Goal: Find specific page/section: Find specific page/section

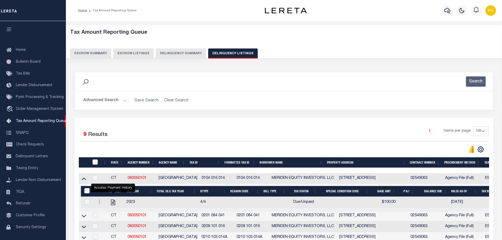
select select
select select "100"
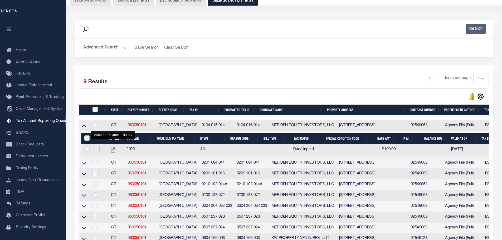
scroll to position [17, 0]
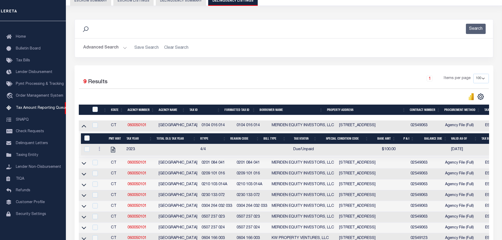
click at [124, 48] on button "Advanced Search" at bounding box center [105, 48] width 44 height 10
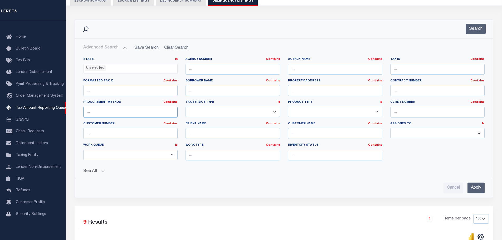
click at [129, 114] on input "text" at bounding box center [130, 112] width 94 height 11
drag, startPoint x: 207, startPoint y: 113, endPoint x: 214, endPoint y: 114, distance: 6.9
click at [207, 113] on select "--Select-- ESCROW NonESCROW" at bounding box center [233, 112] width 94 height 10
click at [233, 154] on input "text" at bounding box center [233, 155] width 94 height 11
click at [261, 157] on input "text" at bounding box center [233, 155] width 94 height 11
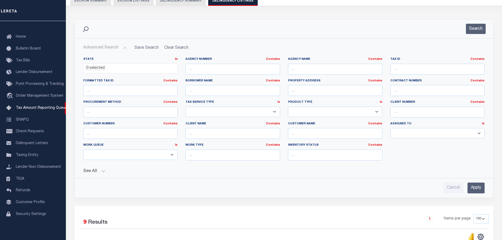
click at [278, 24] on div "Search" at bounding box center [284, 29] width 410 height 10
